Goal: Information Seeking & Learning: Learn about a topic

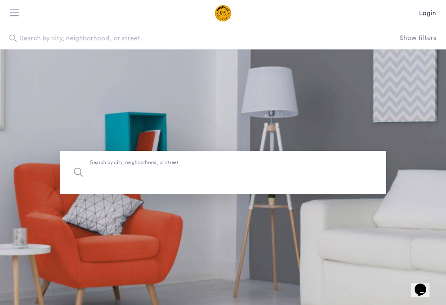
click at [228, 173] on input "Search by city, neighborhood, or street." at bounding box center [223, 172] width 326 height 43
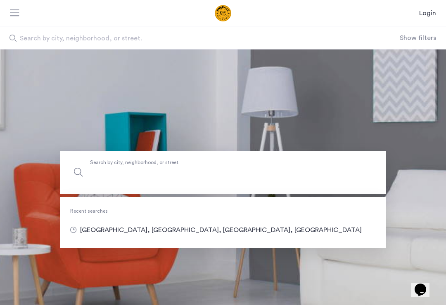
scroll to position [1, 0]
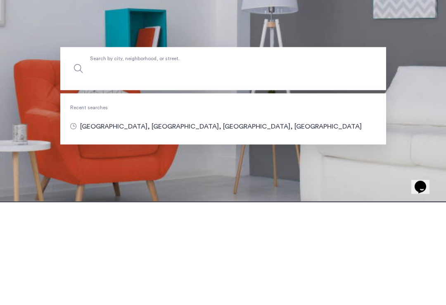
type input "*"
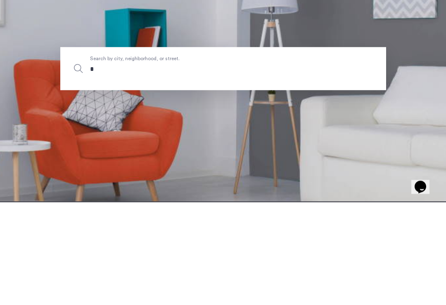
type input "**"
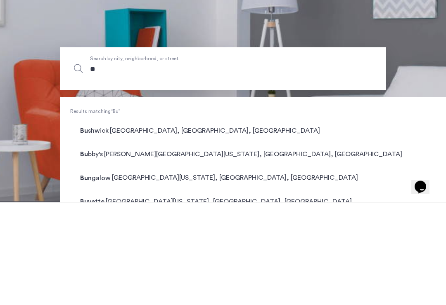
type input "***"
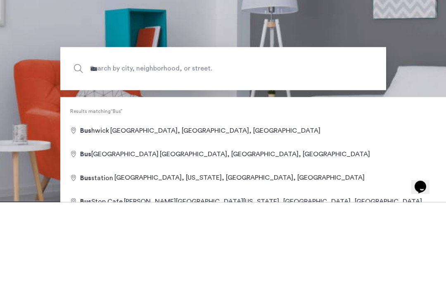
type input "**********"
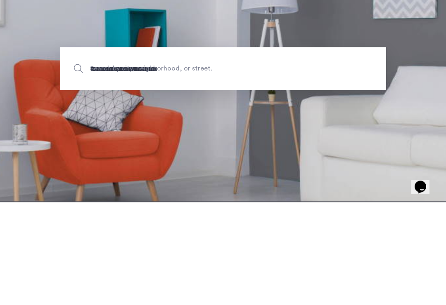
scroll to position [104, 0]
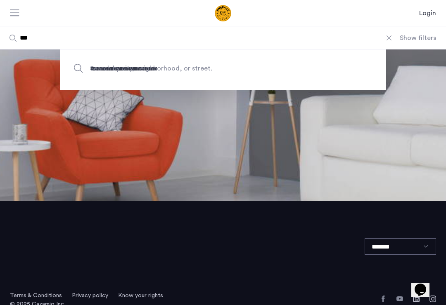
type input "**********"
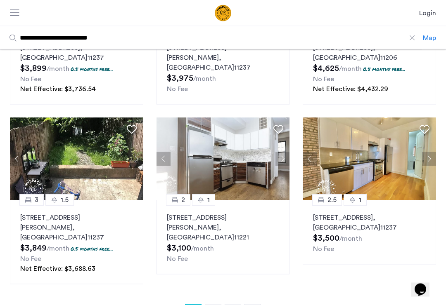
scroll to position [509, 0]
click at [286, 152] on button "Next apartment" at bounding box center [282, 159] width 14 height 14
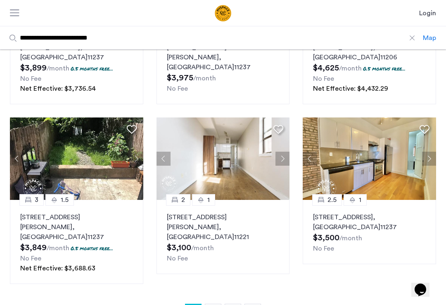
click at [284, 152] on button "Next apartment" at bounding box center [282, 159] width 14 height 14
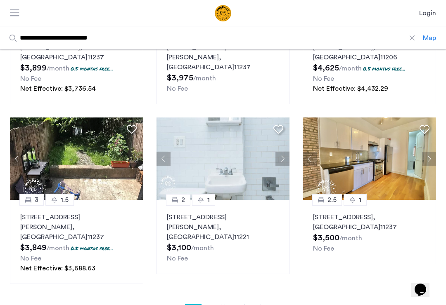
click at [285, 152] on button "Next apartment" at bounding box center [282, 159] width 14 height 14
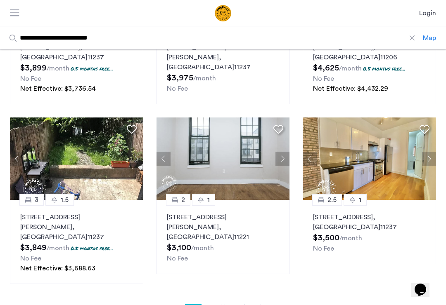
click at [285, 152] on button "Next apartment" at bounding box center [282, 159] width 14 height 14
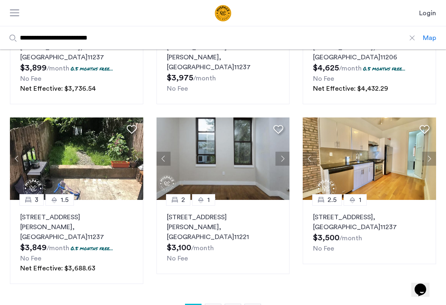
click at [284, 152] on button "Next apartment" at bounding box center [282, 159] width 14 height 14
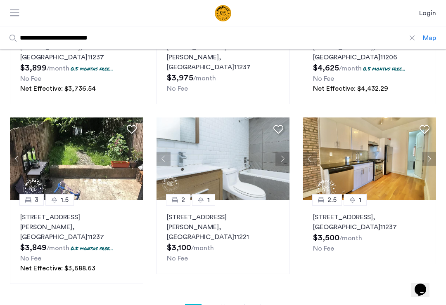
click at [286, 152] on button "Next apartment" at bounding box center [282, 159] width 14 height 14
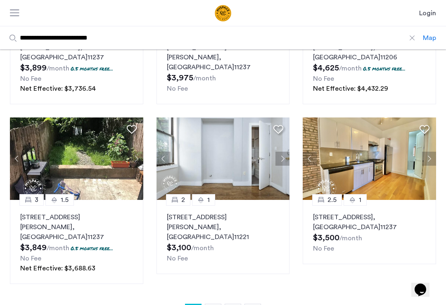
click at [286, 152] on button "Next apartment" at bounding box center [282, 159] width 14 height 14
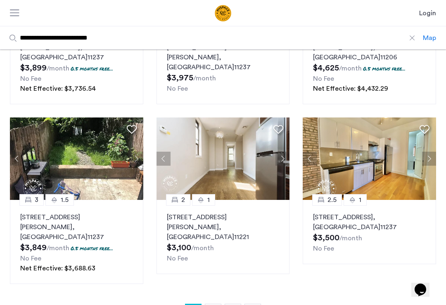
click at [286, 152] on button "Next apartment" at bounding box center [282, 159] width 14 height 14
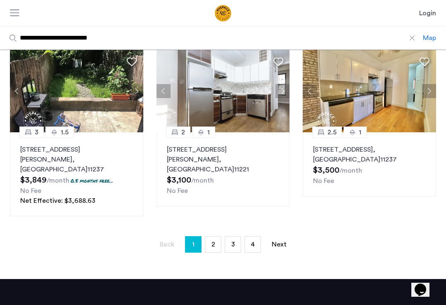
scroll to position [578, 0]
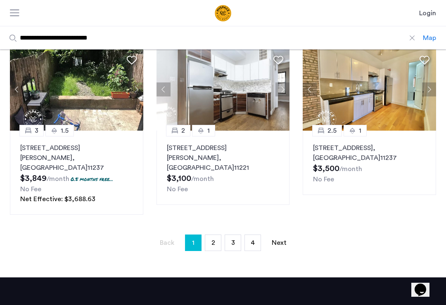
click at [279, 235] on link "Next page" at bounding box center [279, 243] width 17 height 16
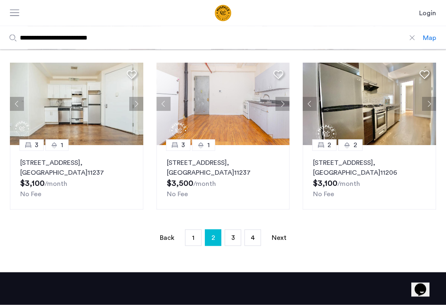
scroll to position [534, 0]
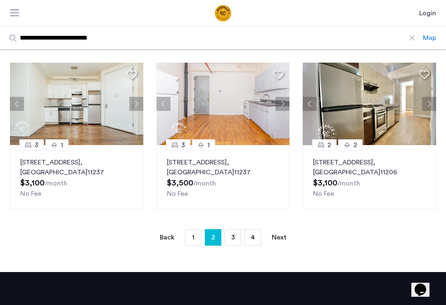
click at [283, 230] on link "Next page" at bounding box center [279, 238] width 17 height 16
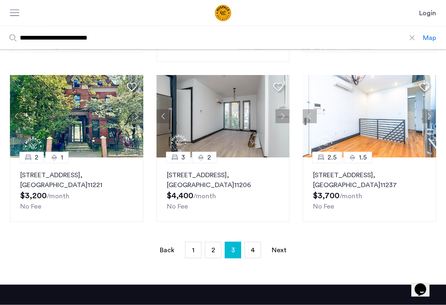
scroll to position [553, 0]
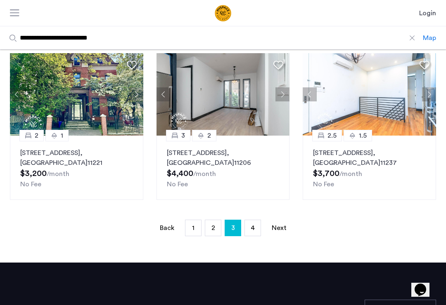
click at [277, 220] on link "Next page" at bounding box center [279, 228] width 17 height 16
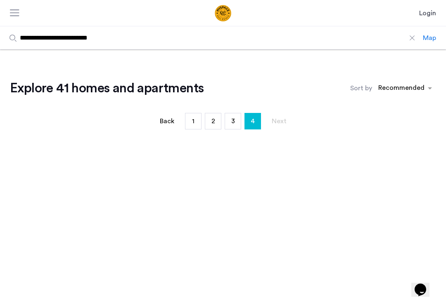
scroll to position [196, 0]
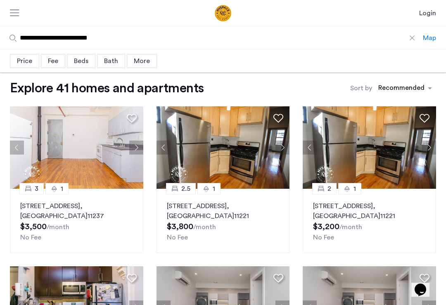
scroll to position [196, 0]
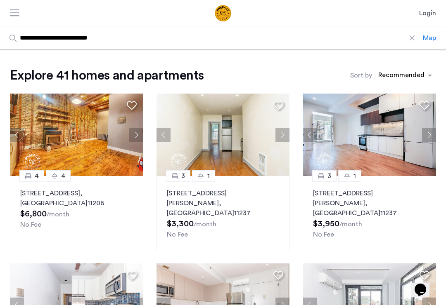
scroll to position [117, 0]
